Goal: Transaction & Acquisition: Purchase product/service

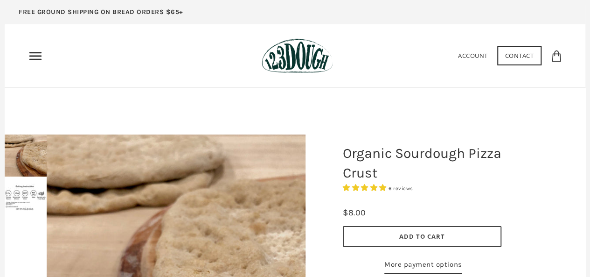
click at [471, 56] on link "Account" at bounding box center [473, 55] width 30 height 8
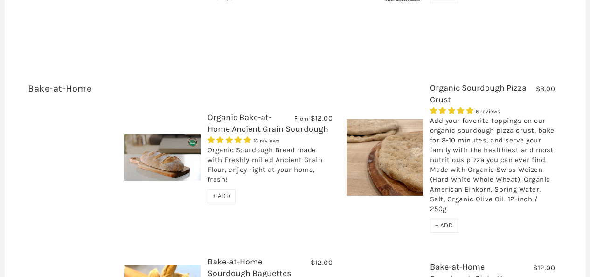
scroll to position [1492, 0]
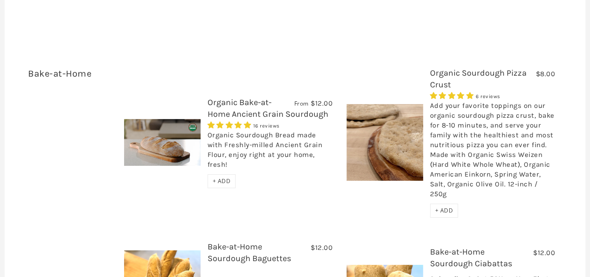
click at [446, 203] on div "+ ADD" at bounding box center [444, 210] width 28 height 14
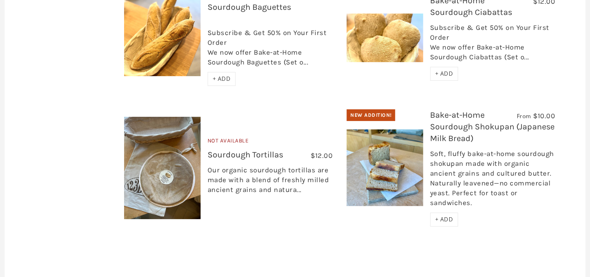
scroll to position [1725, 0]
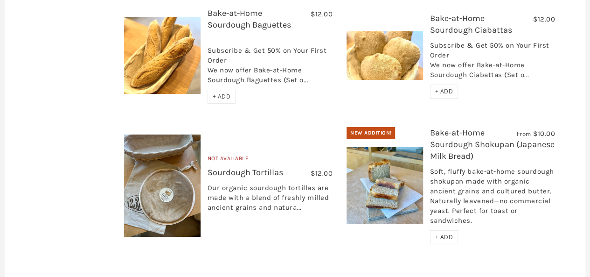
click at [151, 153] on img at bounding box center [162, 185] width 76 height 102
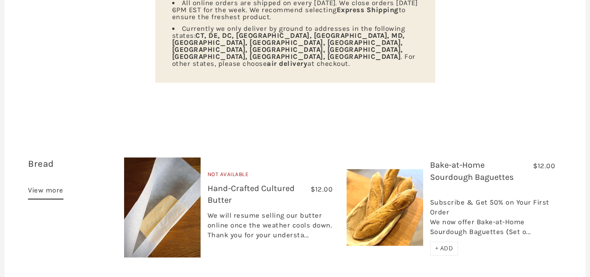
scroll to position [233, 0]
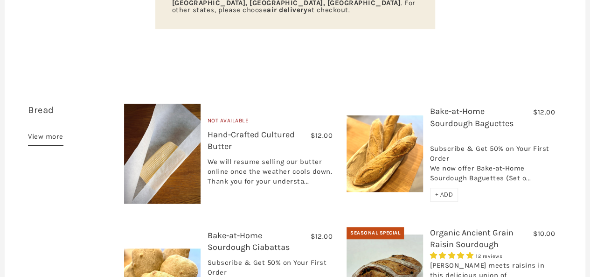
click at [447, 190] on span "+ ADD" at bounding box center [444, 194] width 18 height 8
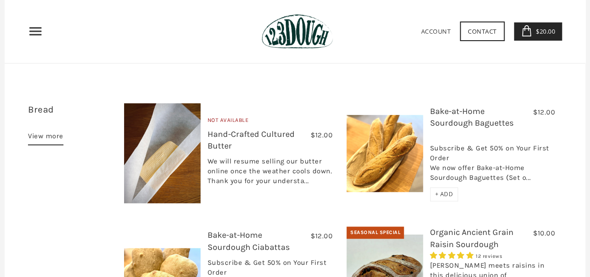
click at [543, 37] on link "$20.00 2" at bounding box center [538, 31] width 48 height 18
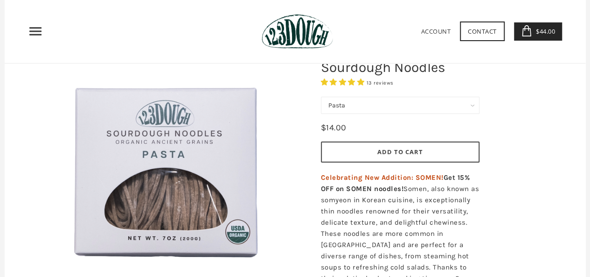
scroll to position [47, 0]
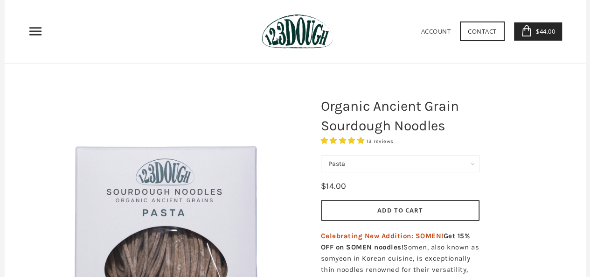
click at [362, 215] on button "Add to Cart" at bounding box center [400, 210] width 159 height 21
